Goal: Information Seeking & Learning: Learn about a topic

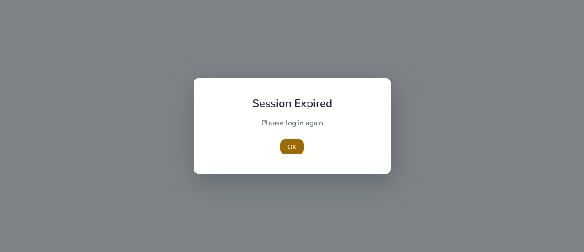
click at [289, 147] on span "OK" at bounding box center [292, 147] width 9 height 10
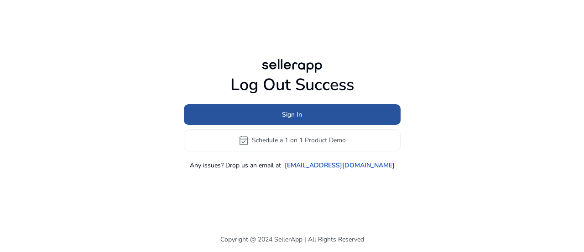
click at [291, 114] on span "Sign In" at bounding box center [292, 115] width 20 height 10
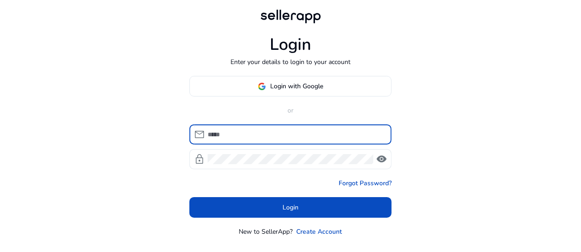
type input "**********"
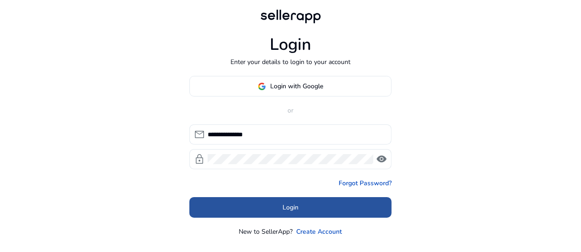
click at [278, 203] on span at bounding box center [290, 207] width 202 height 22
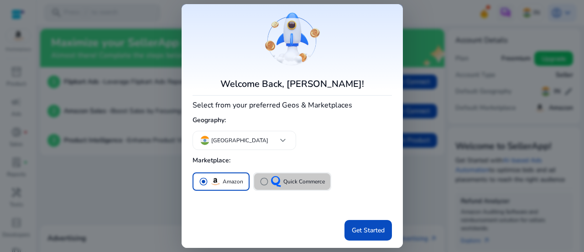
click at [290, 185] on p "Quick Commerce" at bounding box center [305, 182] width 42 height 10
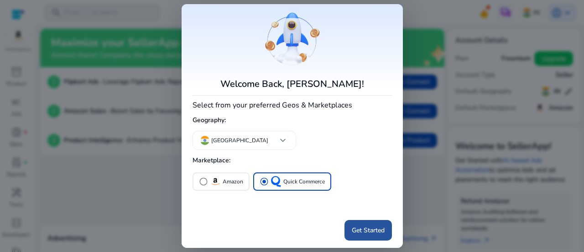
click at [347, 231] on span at bounding box center [368, 230] width 47 height 22
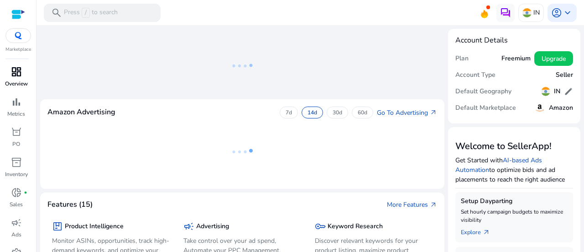
click at [7, 84] on p "Overview" at bounding box center [16, 83] width 23 height 8
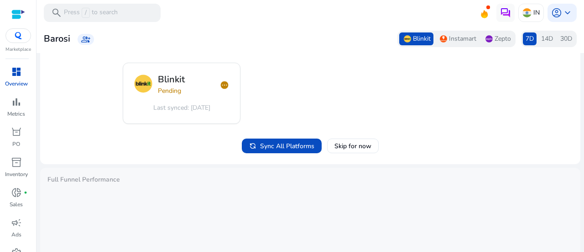
scroll to position [77, 0]
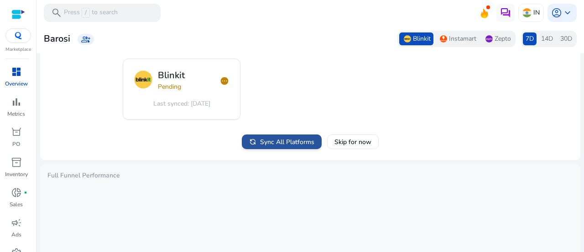
click at [275, 138] on span "Sync All Platforms" at bounding box center [287, 142] width 54 height 10
click at [343, 141] on span "Skip for now" at bounding box center [353, 142] width 37 height 10
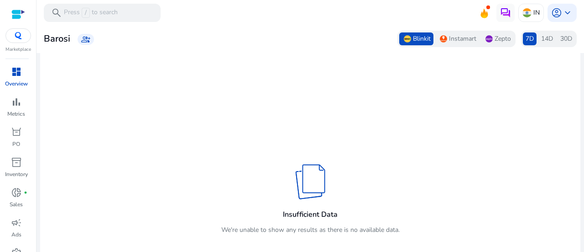
scroll to position [18, 0]
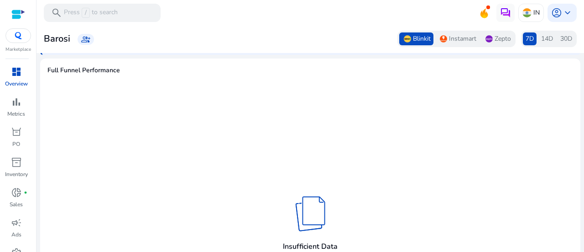
click at [526, 40] on span "7D" at bounding box center [530, 38] width 8 height 9
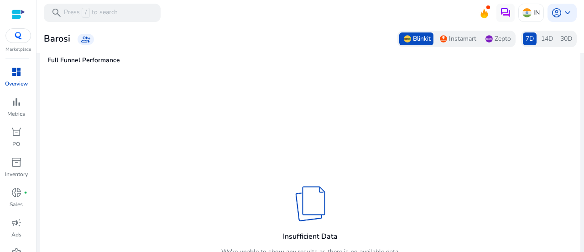
scroll to position [26, 0]
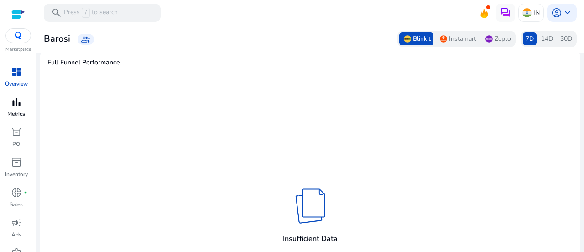
click at [27, 111] on link "bar_chart Metrics" at bounding box center [16, 110] width 32 height 30
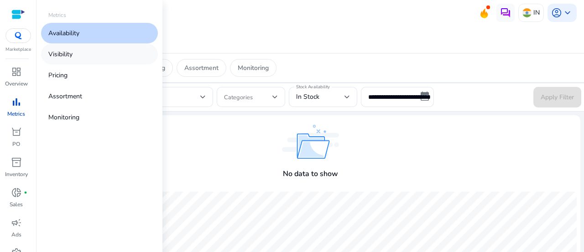
click at [89, 58] on link "Visibility" at bounding box center [99, 54] width 117 height 21
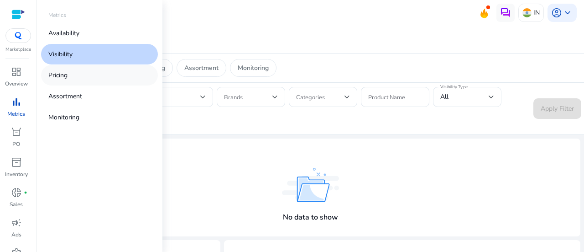
click at [79, 76] on link "Pricing" at bounding box center [99, 75] width 117 height 21
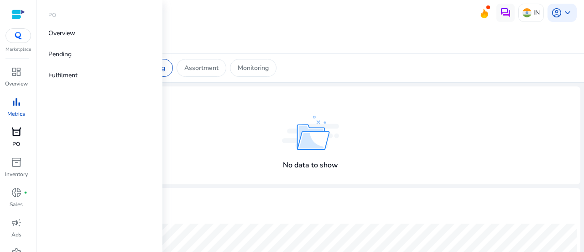
click at [15, 142] on p "PO" at bounding box center [16, 144] width 8 height 8
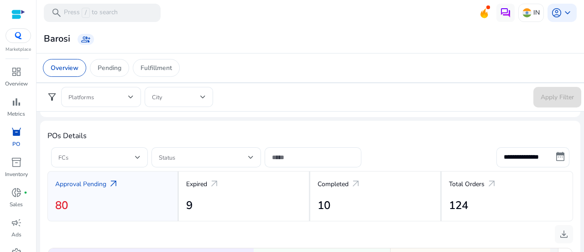
scroll to position [302, 0]
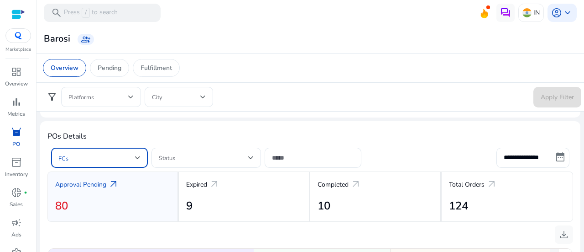
click at [139, 156] on div at bounding box center [137, 158] width 5 height 4
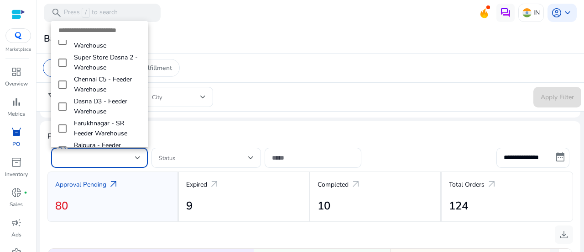
scroll to position [364, 0]
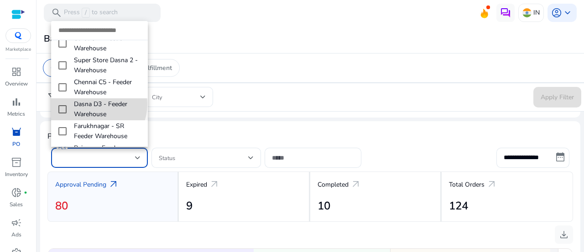
click at [92, 99] on span "Dasna D3 - Feeder Warehouse" at bounding box center [107, 109] width 67 height 20
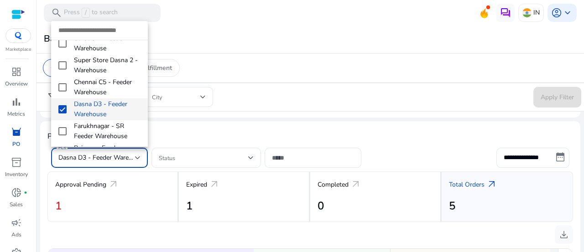
click at [189, 124] on div at bounding box center [292, 126] width 584 height 252
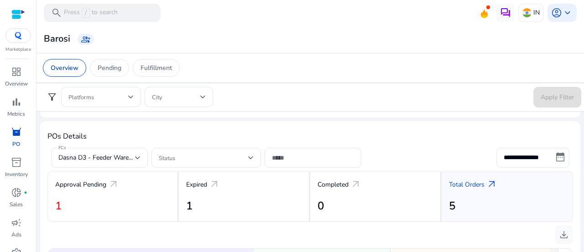
click at [51, 96] on span "filter_alt" at bounding box center [52, 96] width 11 height 11
click at [127, 94] on span at bounding box center [98, 97] width 60 height 10
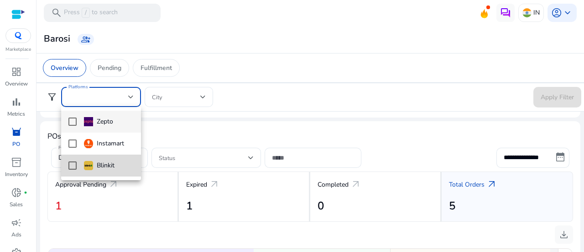
click at [116, 164] on span "Blinkit" at bounding box center [109, 165] width 50 height 10
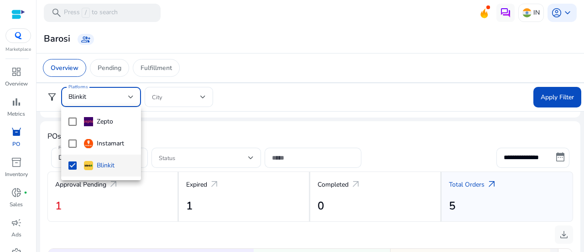
click at [543, 97] on div at bounding box center [292, 126] width 584 height 252
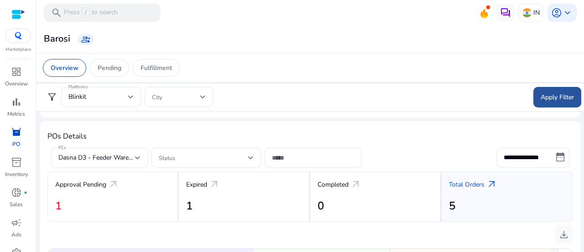
click at [546, 97] on span "Apply Filter" at bounding box center [557, 97] width 33 height 10
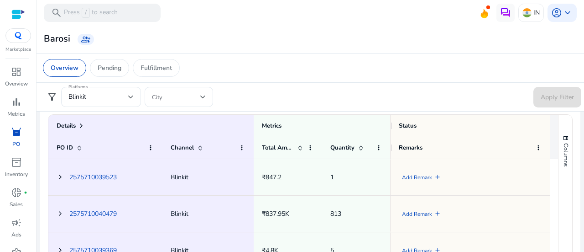
scroll to position [439, 0]
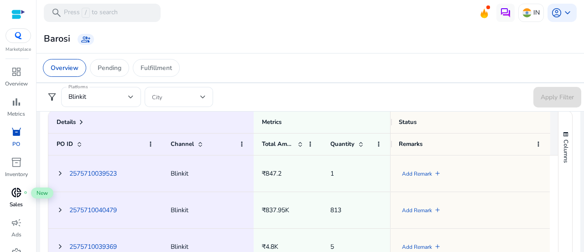
click at [13, 198] on span "donut_small" at bounding box center [16, 192] width 11 height 11
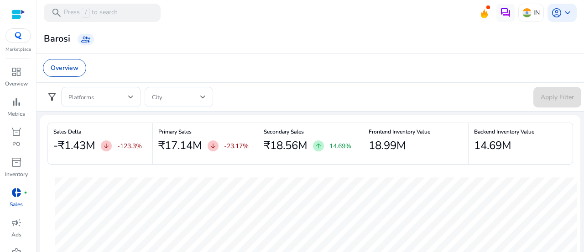
scroll to position [79, 0]
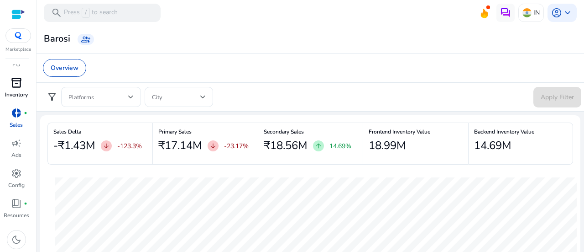
click at [4, 86] on link "inventory_2 Inventory" at bounding box center [16, 90] width 32 height 30
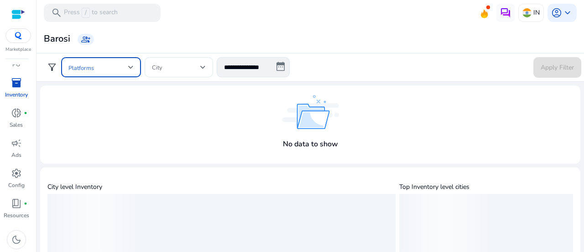
click at [126, 66] on span at bounding box center [98, 67] width 60 height 10
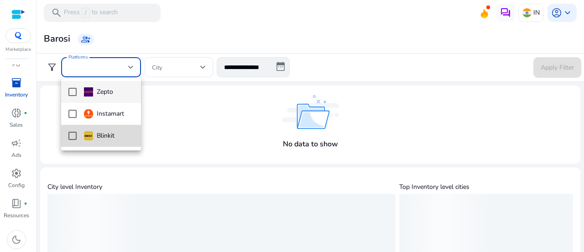
click at [108, 132] on div "Blinkit" at bounding box center [99, 136] width 31 height 10
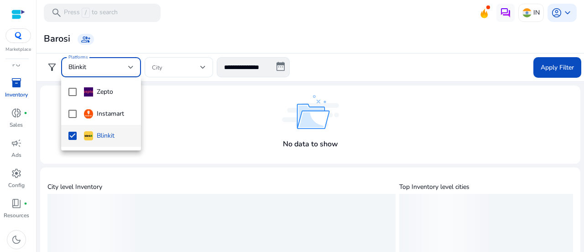
click at [552, 55] on div at bounding box center [292, 126] width 584 height 252
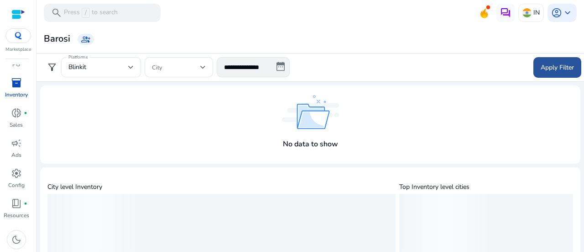
click at [550, 70] on span "Apply Filter" at bounding box center [557, 68] width 33 height 10
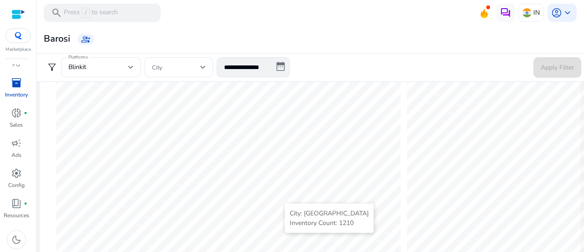
scroll to position [200, 0]
click at [19, 208] on span "book_4" at bounding box center [16, 203] width 11 height 11
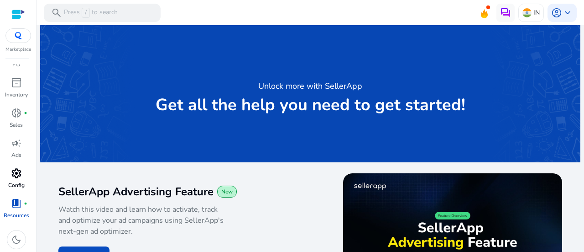
click at [6, 170] on div "settings" at bounding box center [17, 173] width 26 height 15
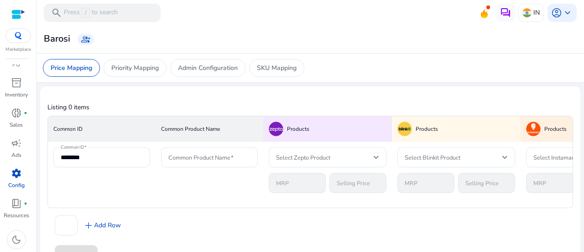
scroll to position [5, 0]
click at [14, 122] on p "Sales" at bounding box center [16, 125] width 13 height 8
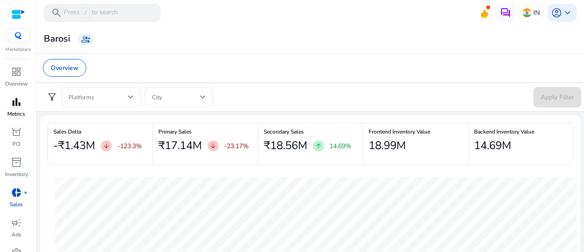
click at [7, 97] on div "bar_chart" at bounding box center [17, 102] width 26 height 15
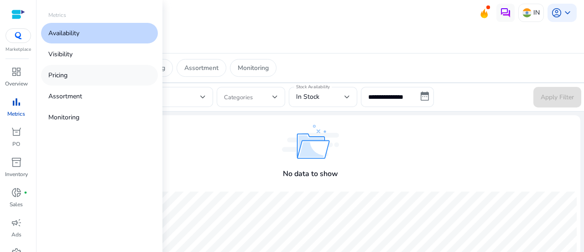
click at [65, 71] on p "Pricing" at bounding box center [57, 75] width 19 height 10
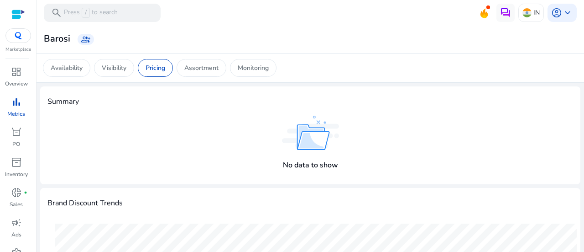
click at [176, 105] on h4 "Summary" at bounding box center [310, 101] width 526 height 9
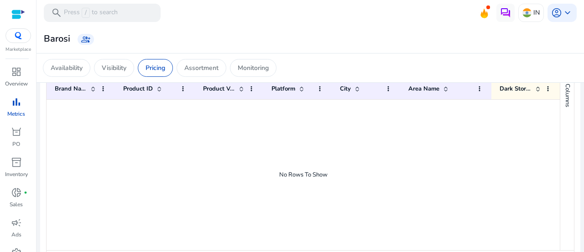
scroll to position [694, 0]
